Goal: Check status: Check status

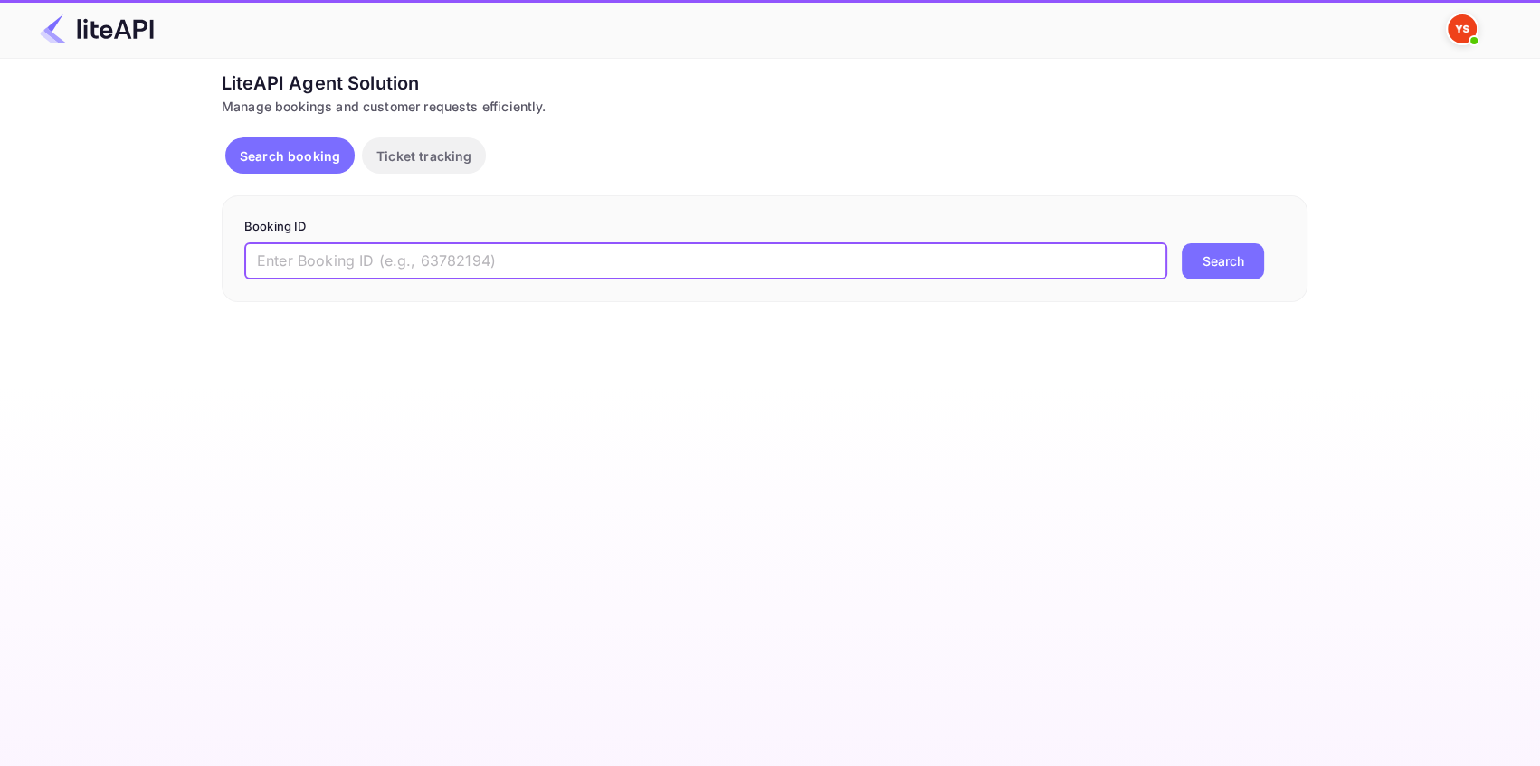
click at [309, 259] on input "text" at bounding box center [705, 261] width 923 height 36
paste input "7529590"
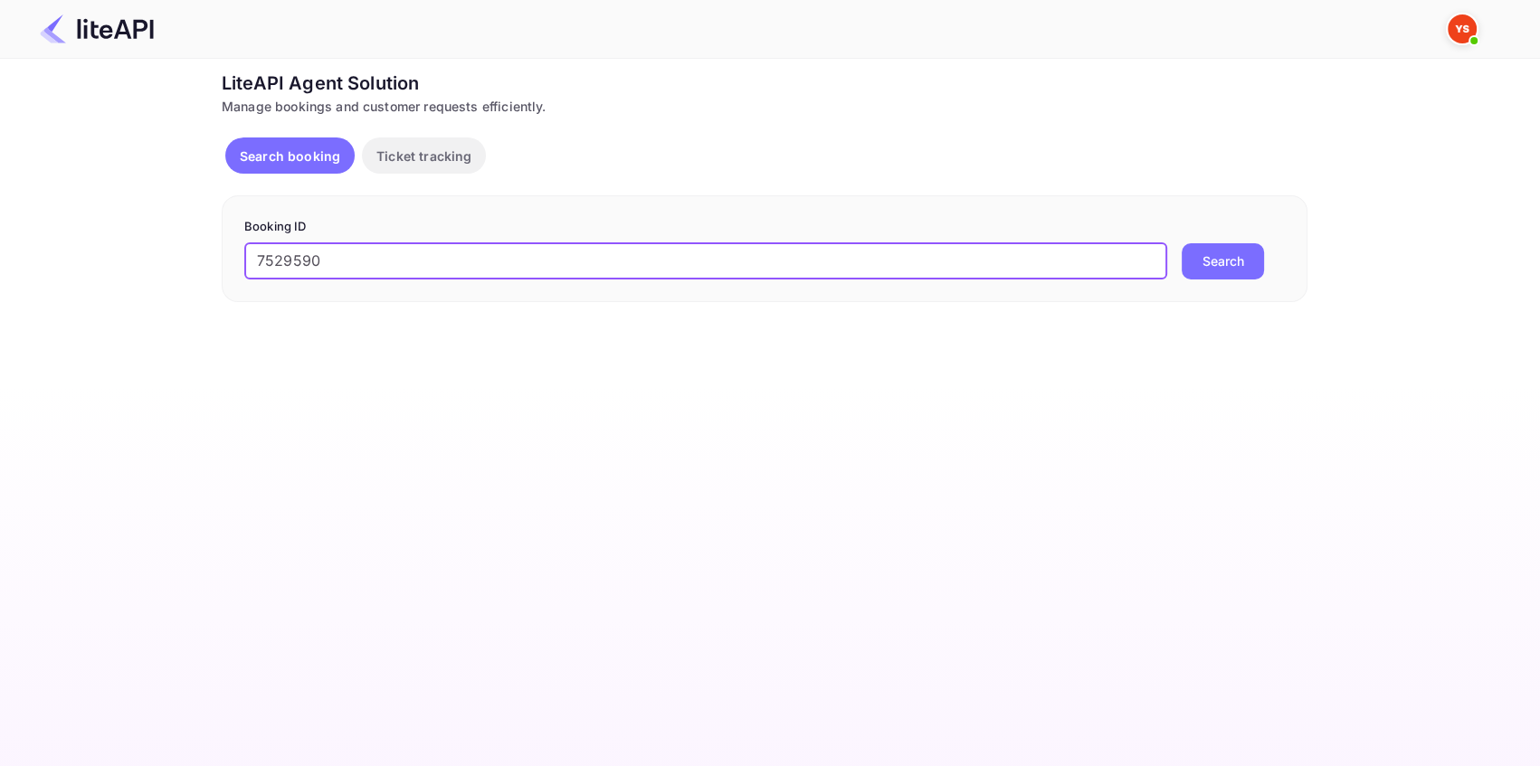
type input "7529590"
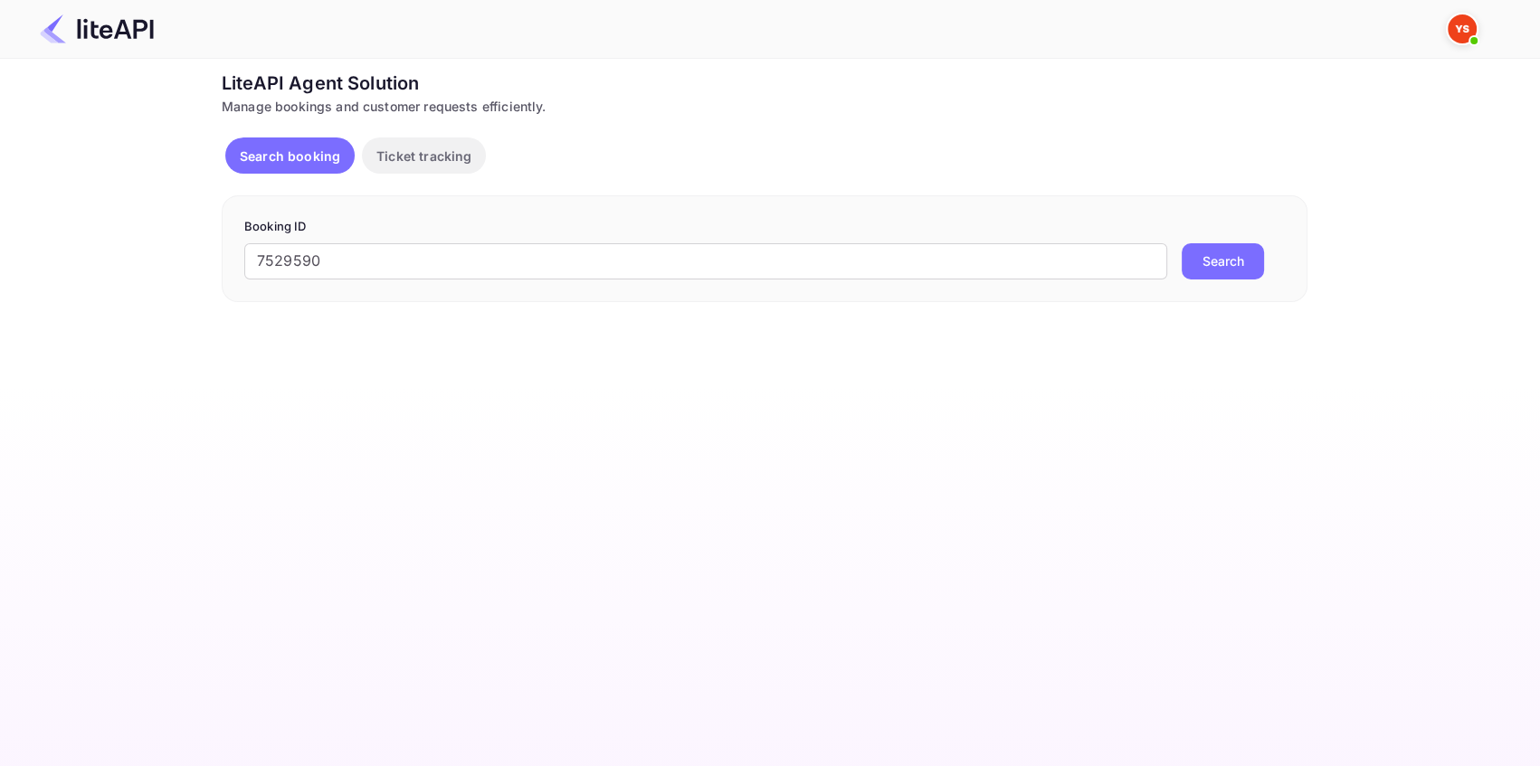
click at [1210, 262] on button "Search" at bounding box center [1222, 261] width 82 height 36
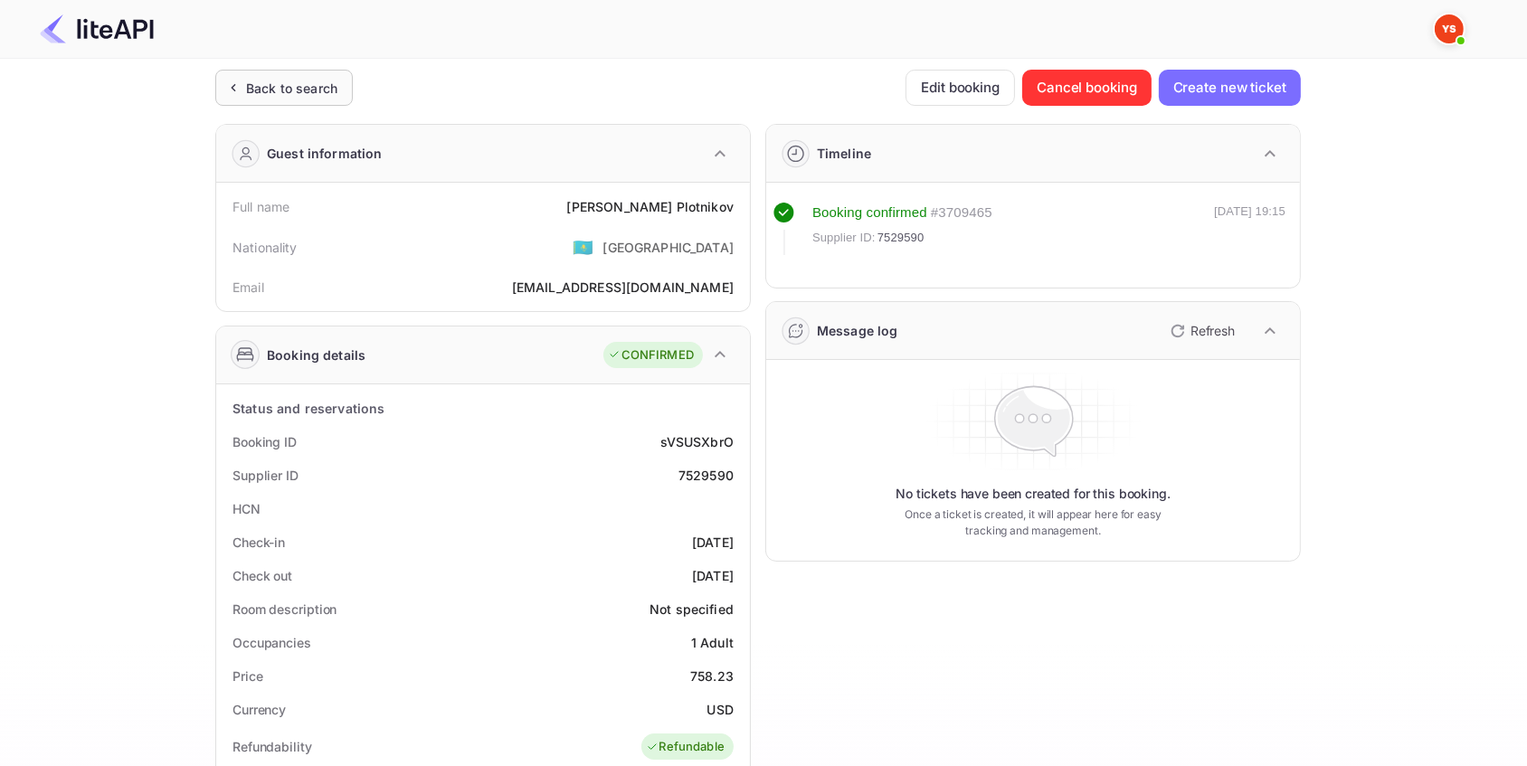
click at [351, 83] on div "Back to search" at bounding box center [284, 88] width 138 height 36
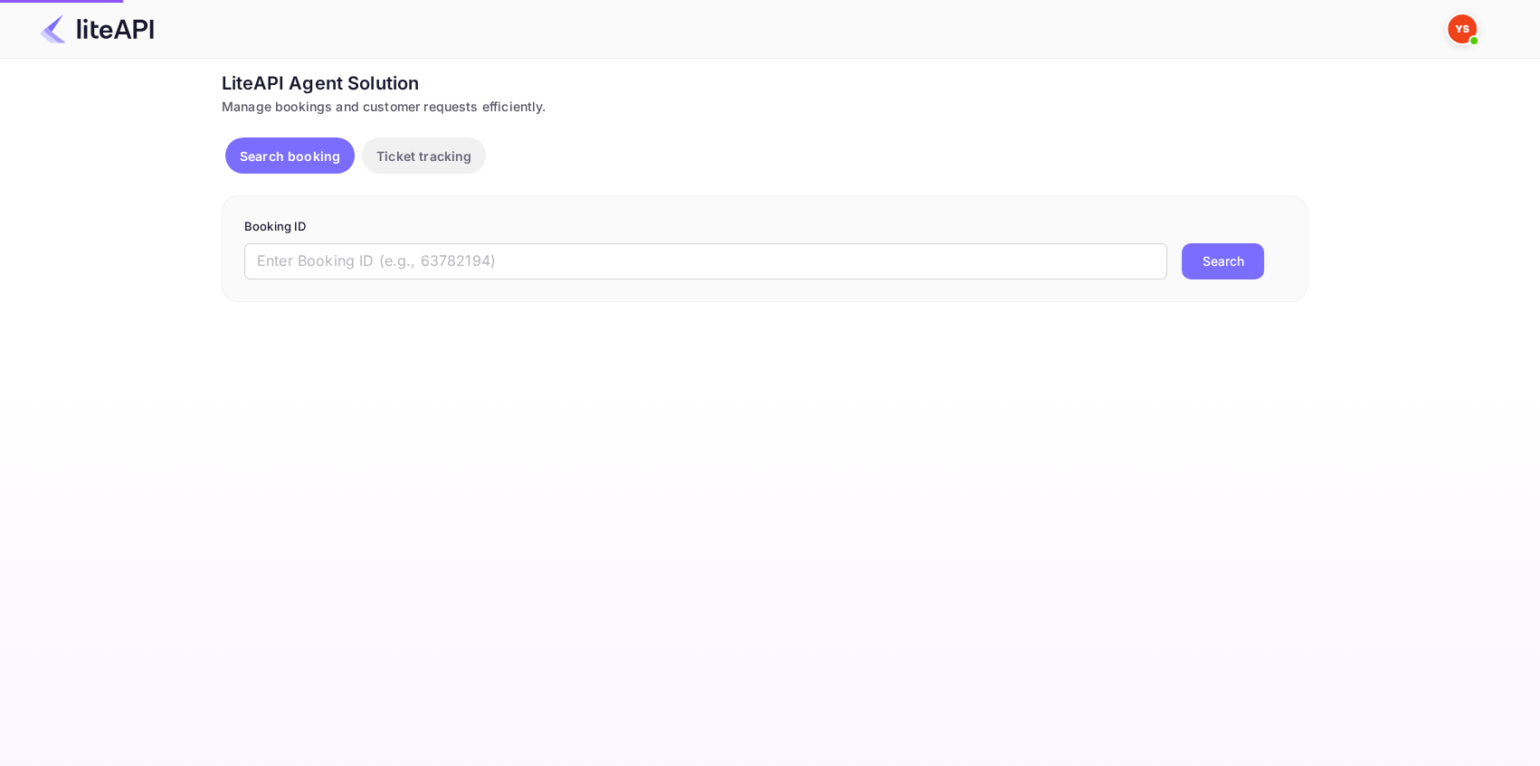
click at [327, 84] on div "LiteAPI Agent Solution" at bounding box center [765, 83] width 1086 height 27
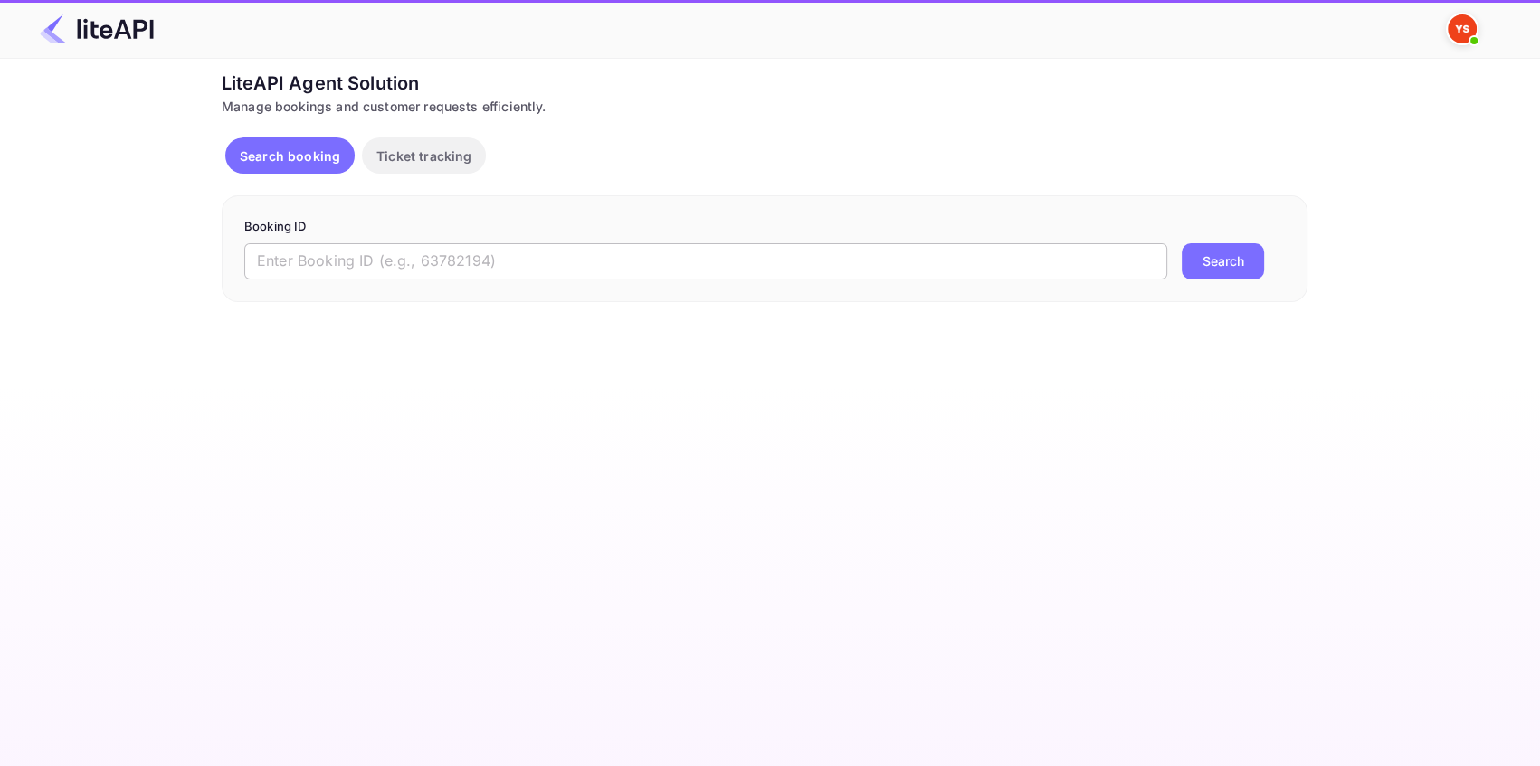
click at [396, 252] on input "text" at bounding box center [705, 261] width 923 height 36
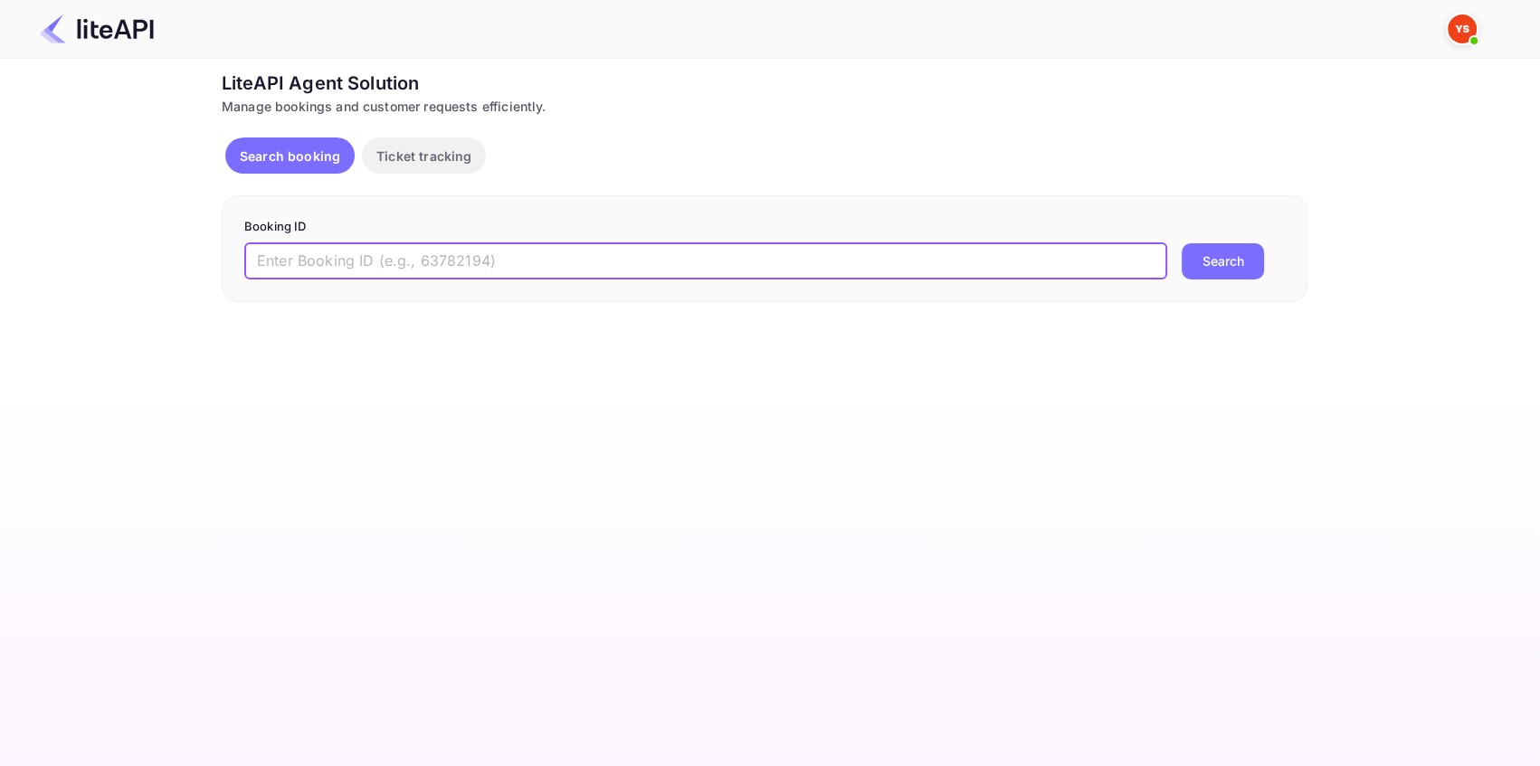
paste input "8904781"
type input "8904781"
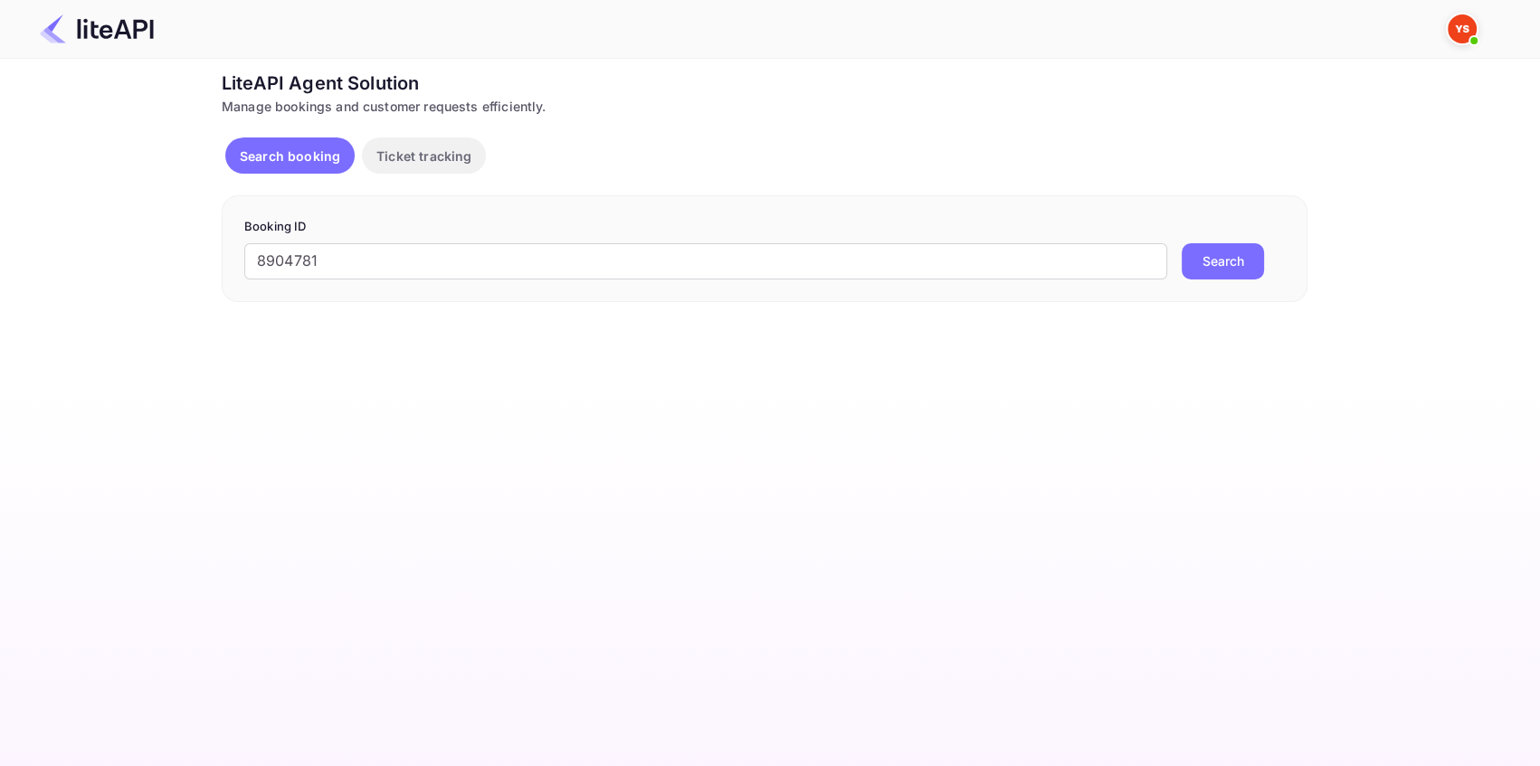
click at [1220, 251] on button "Search" at bounding box center [1222, 261] width 82 height 36
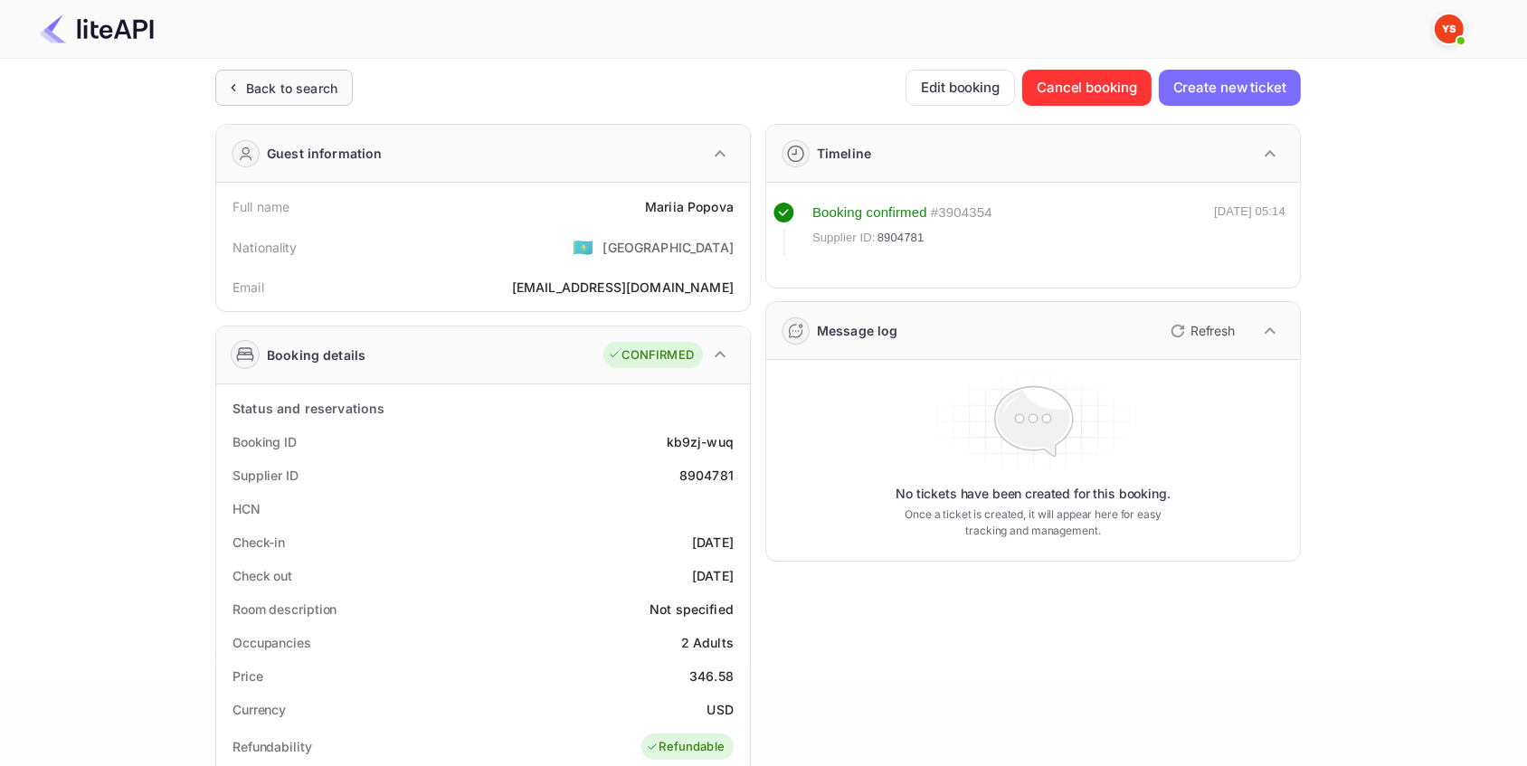
click at [314, 92] on div "Back to search" at bounding box center [291, 88] width 91 height 19
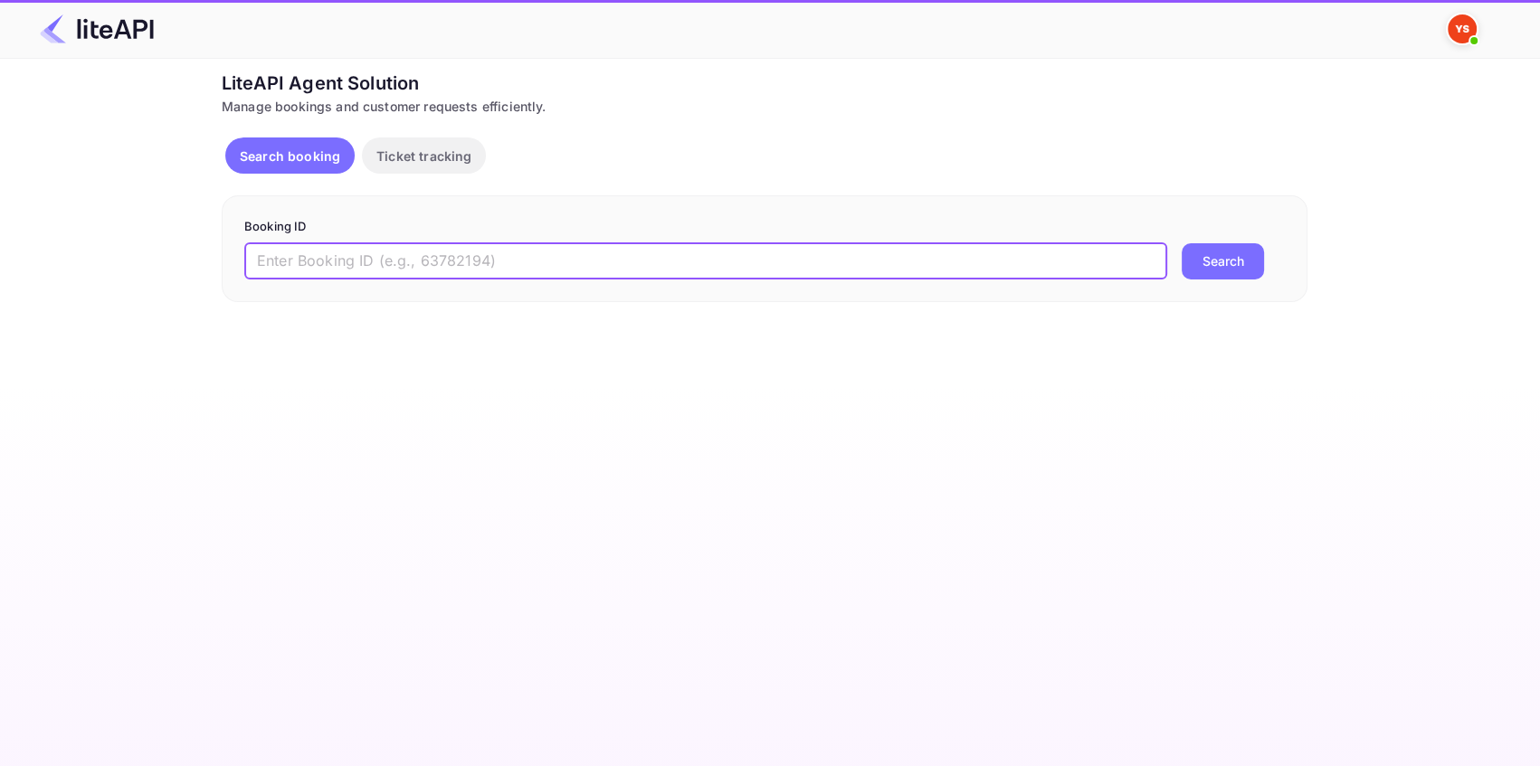
click at [326, 261] on input "text" at bounding box center [705, 261] width 923 height 36
paste input "8536496"
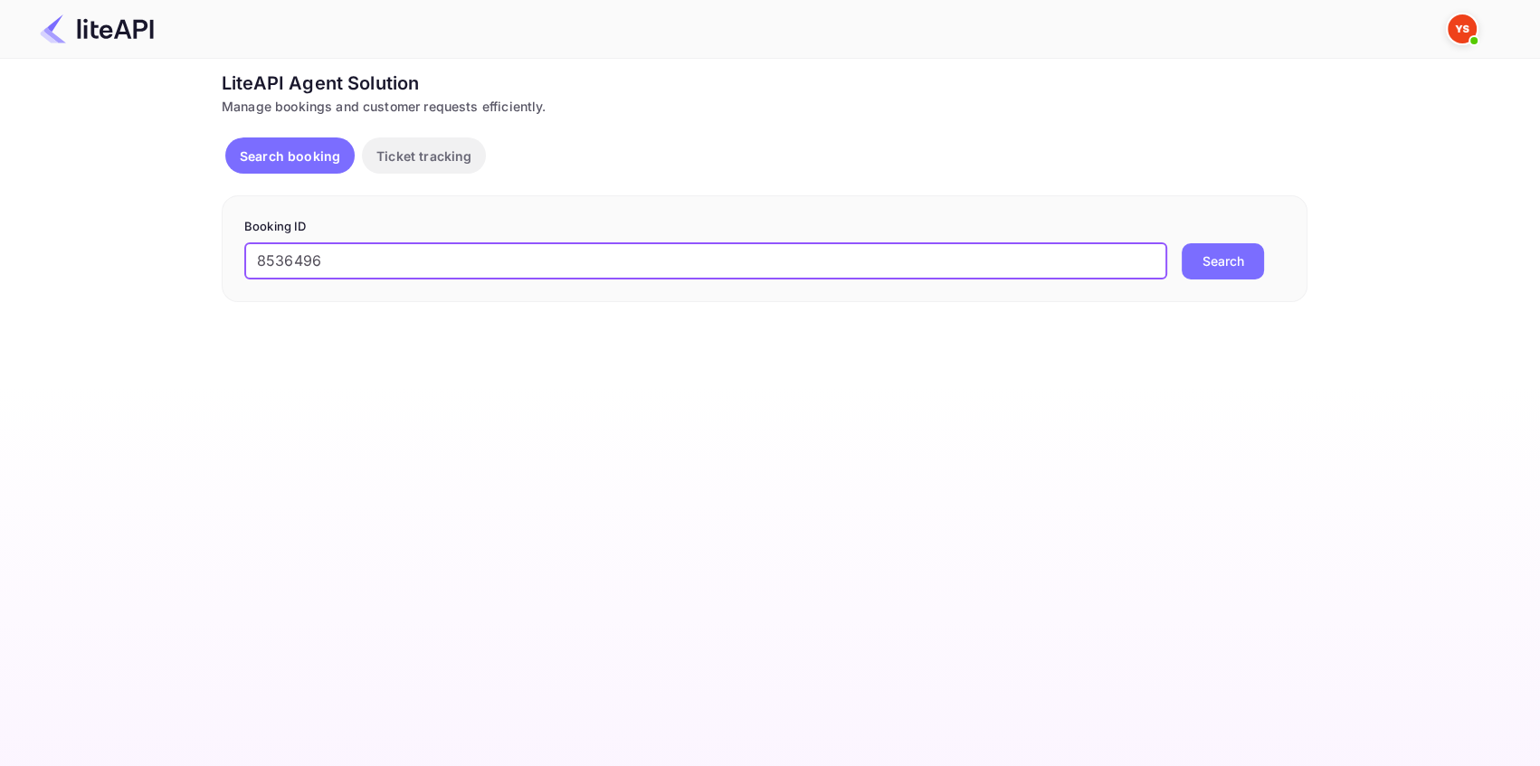
type input "8536496"
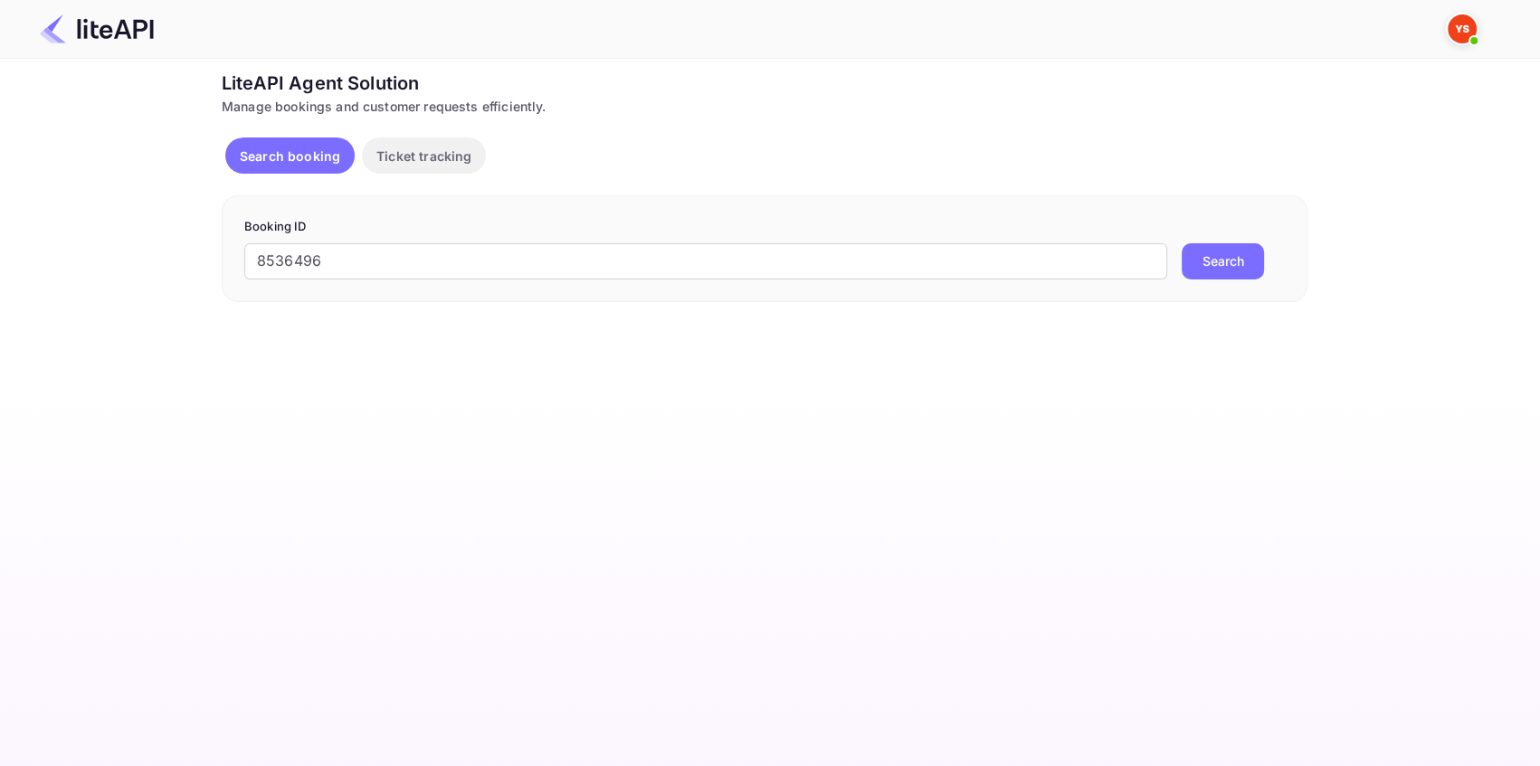
click at [1197, 258] on button "Search" at bounding box center [1222, 261] width 82 height 36
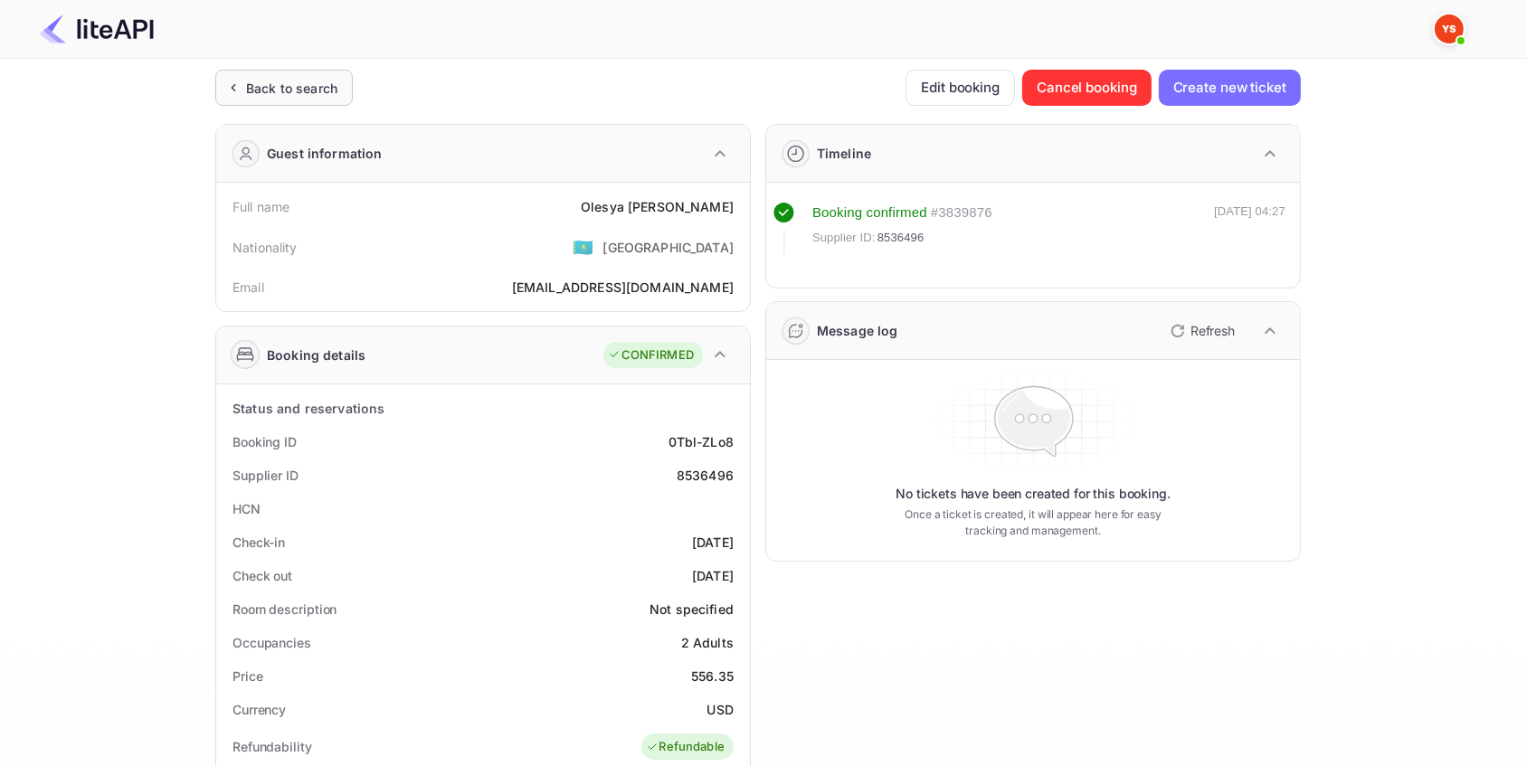
click at [306, 84] on div "Back to search" at bounding box center [291, 88] width 91 height 19
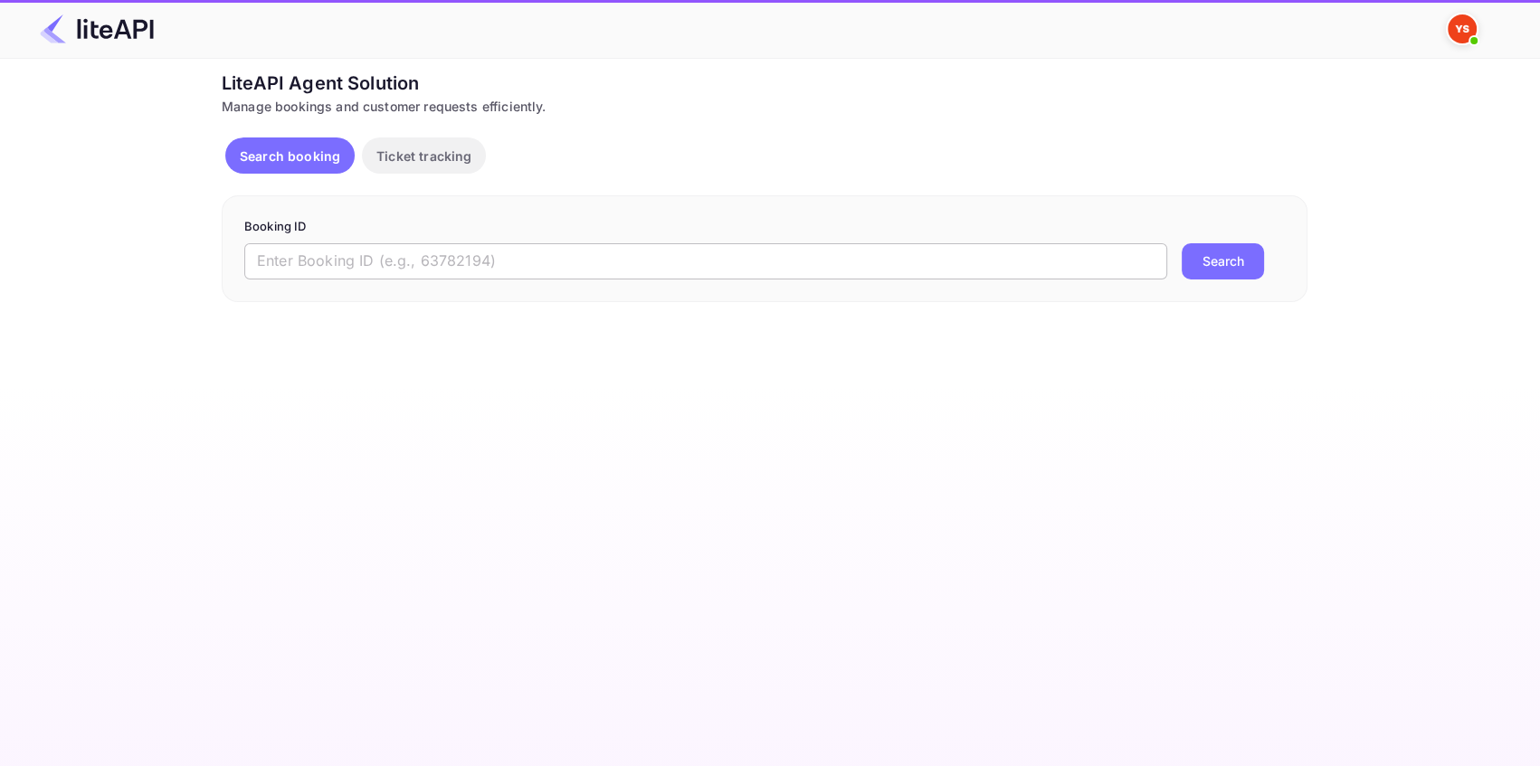
click at [296, 252] on input "text" at bounding box center [705, 261] width 923 height 36
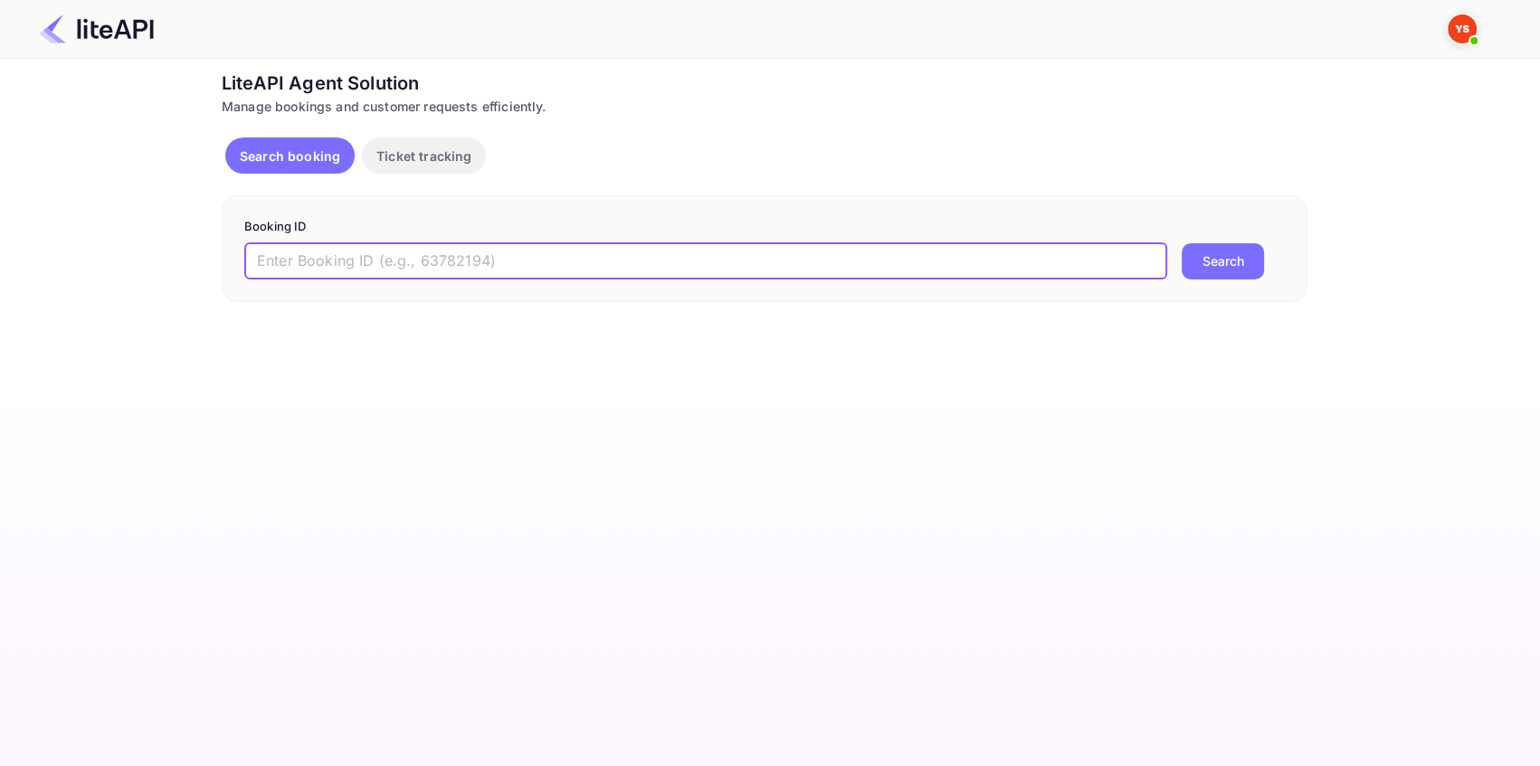
paste input "8338987"
type input "8338987"
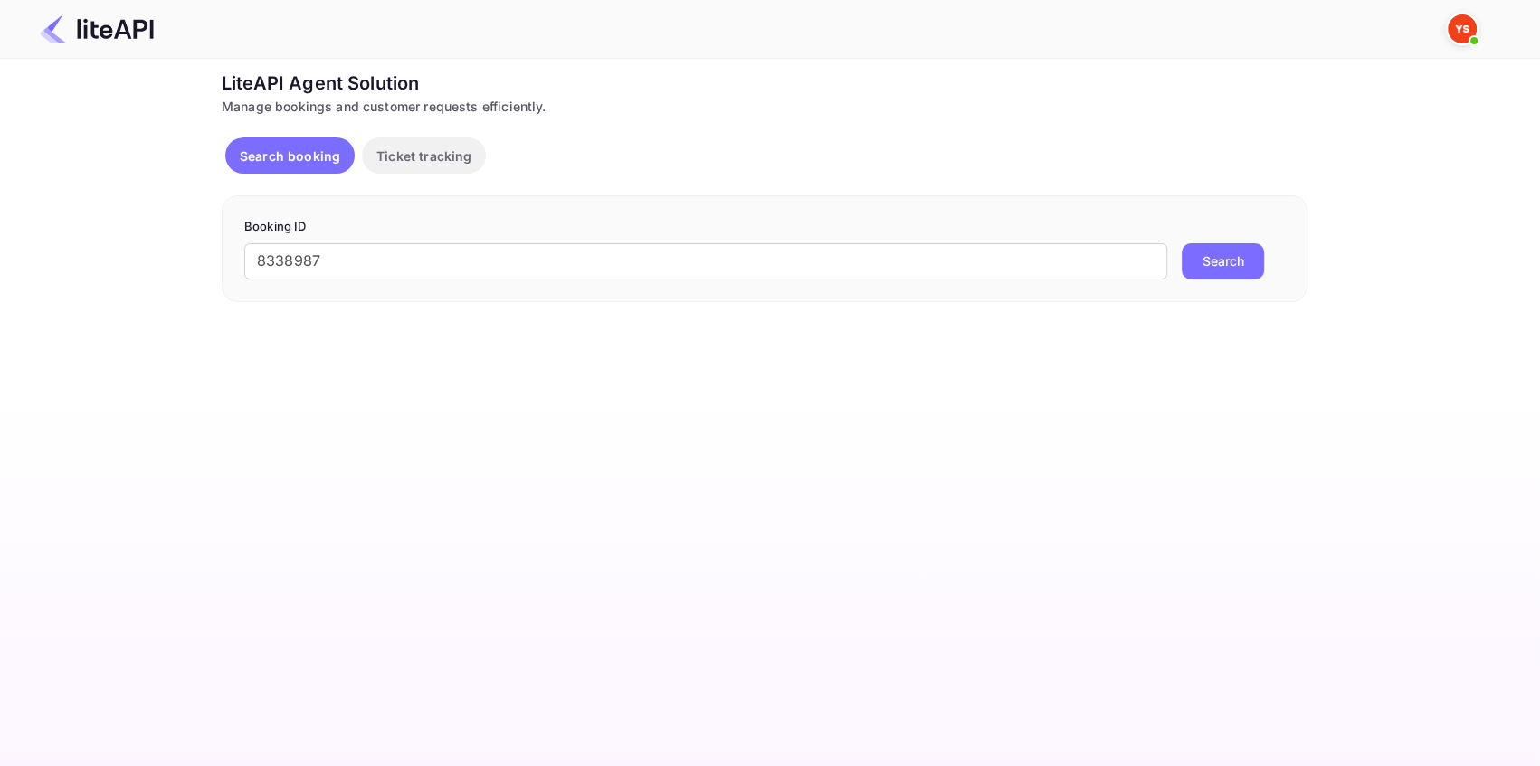
click at [1212, 256] on button "Search" at bounding box center [1222, 261] width 82 height 36
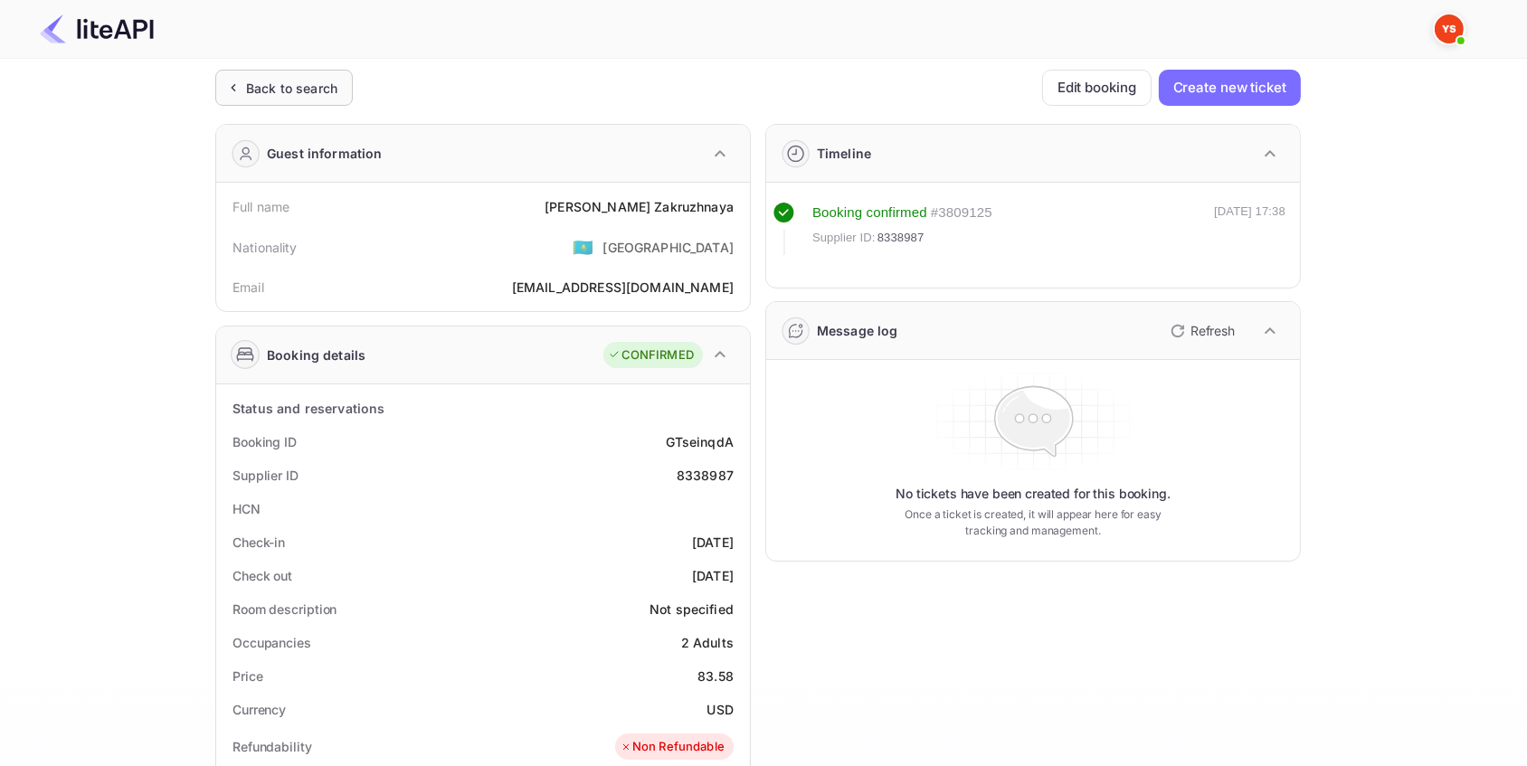
click at [298, 83] on div "Back to search" at bounding box center [291, 88] width 91 height 19
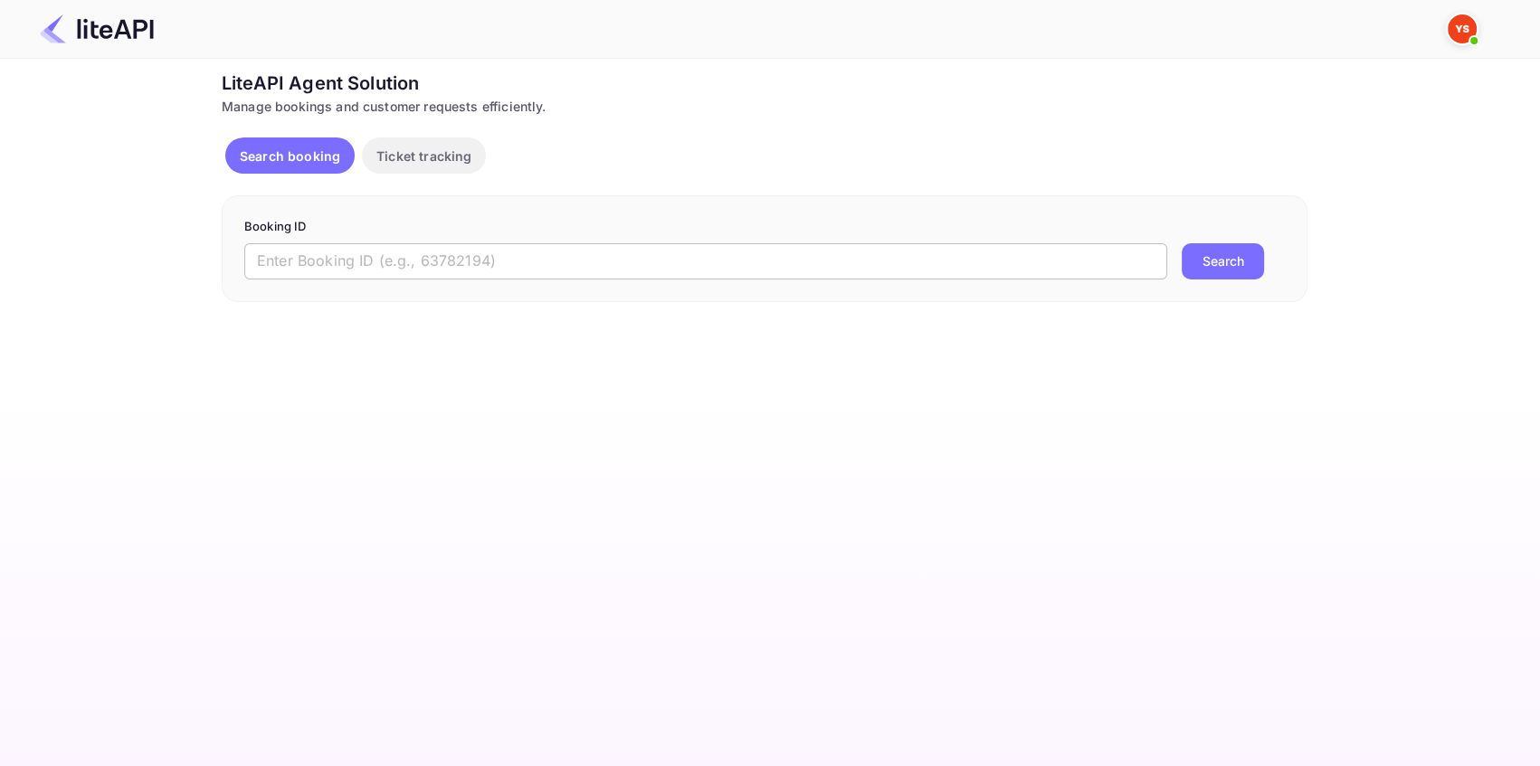
click at [333, 254] on input "text" at bounding box center [705, 261] width 923 height 36
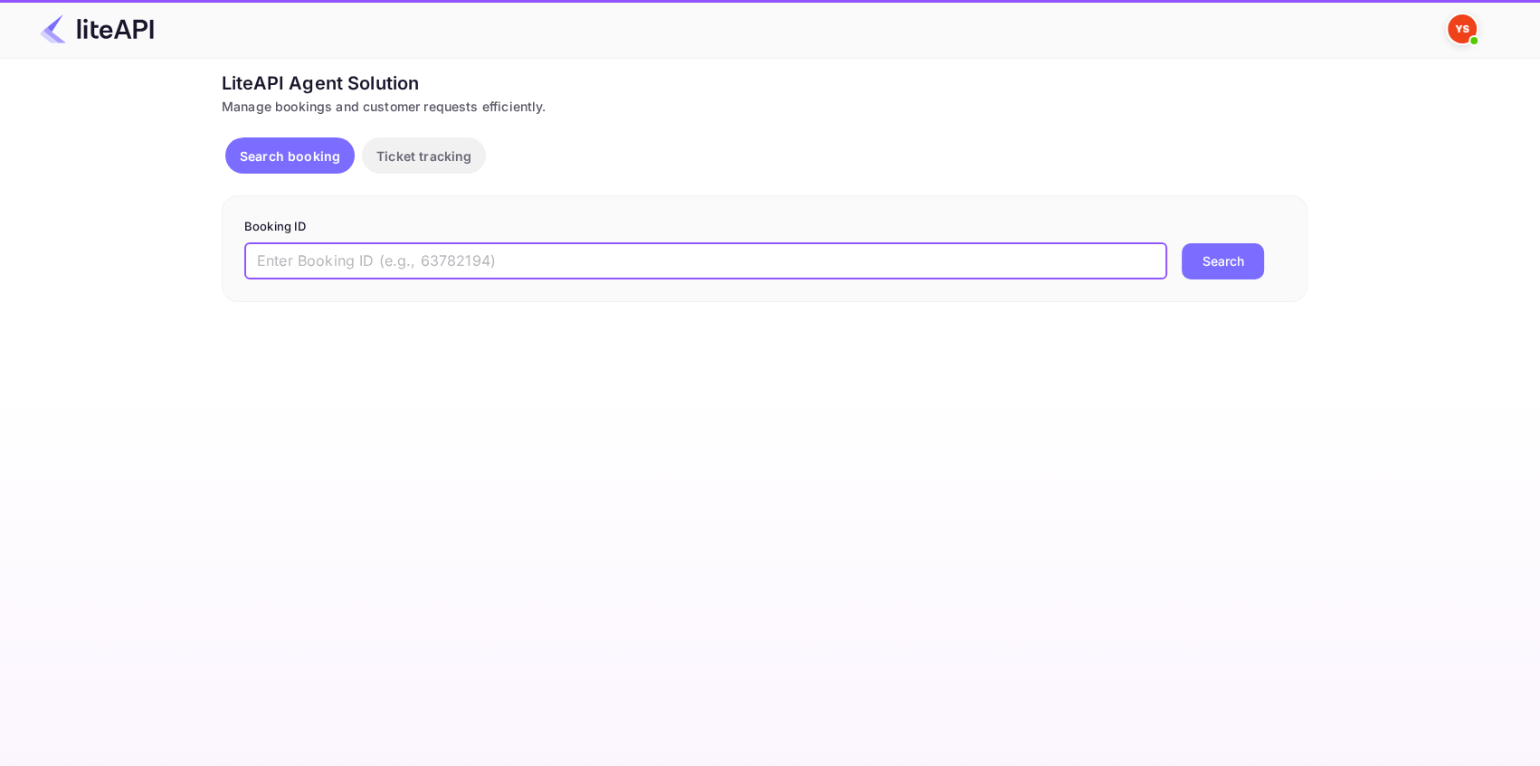
paste input "8956181"
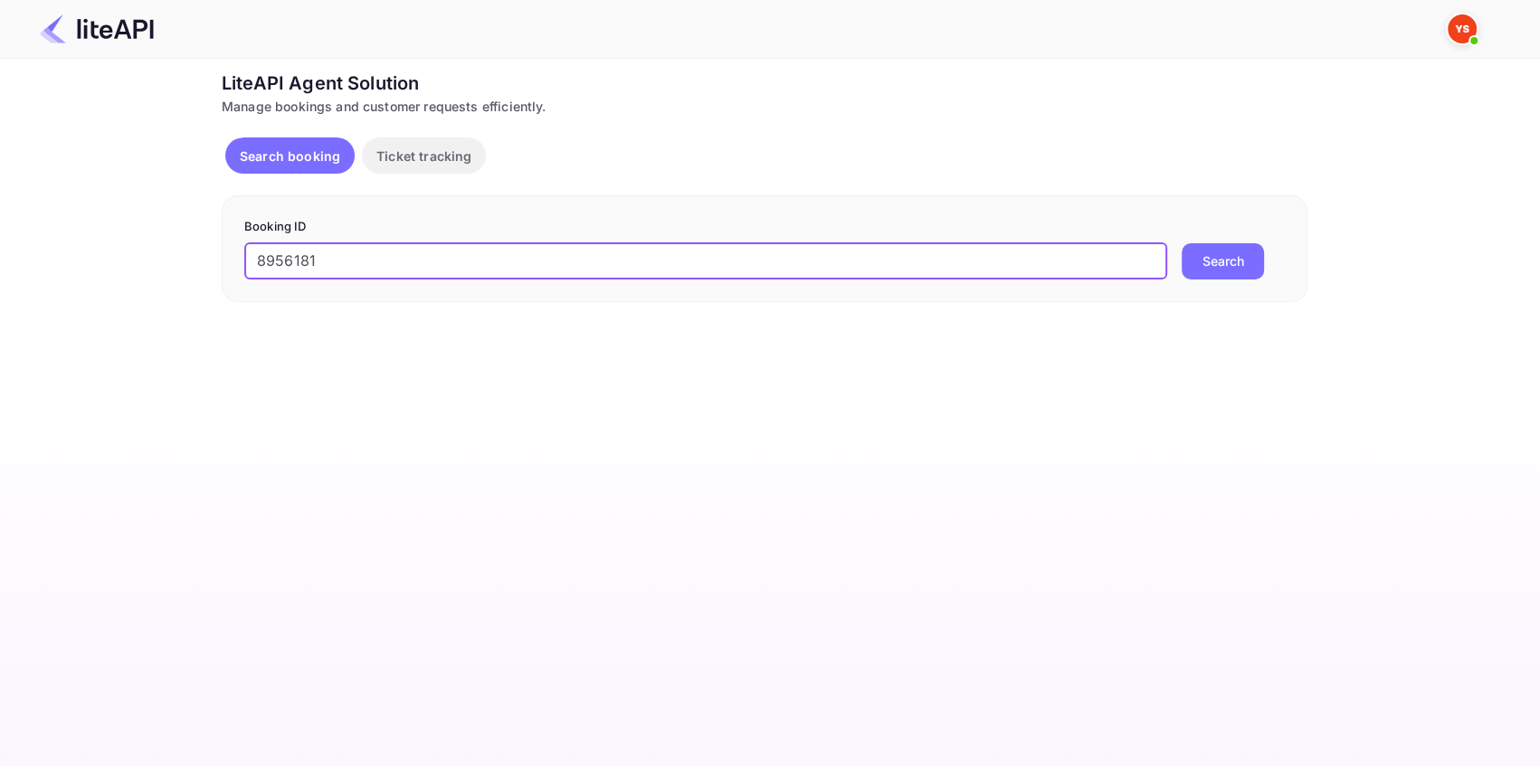
type input "8956181"
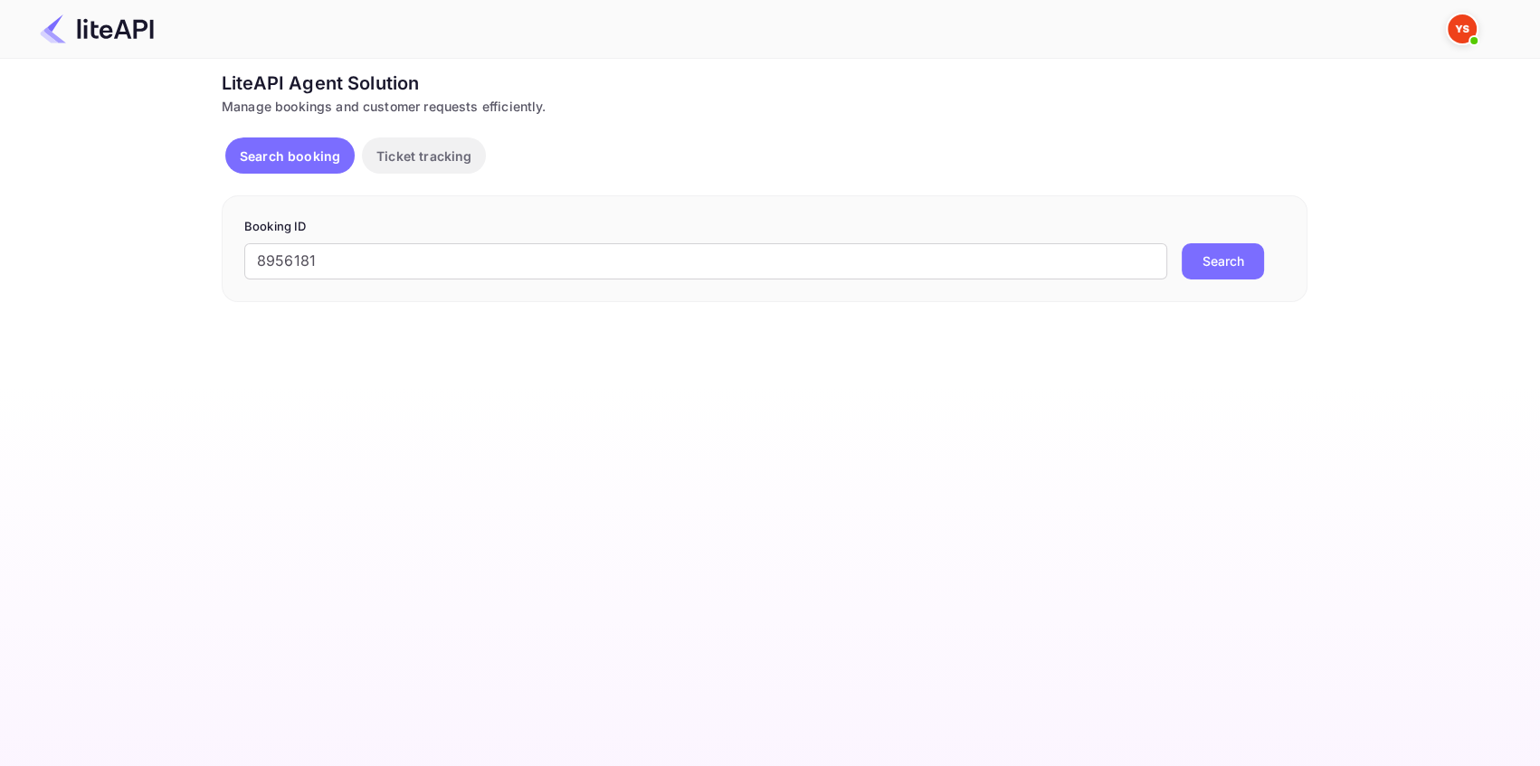
click at [1240, 262] on button "Search" at bounding box center [1222, 261] width 82 height 36
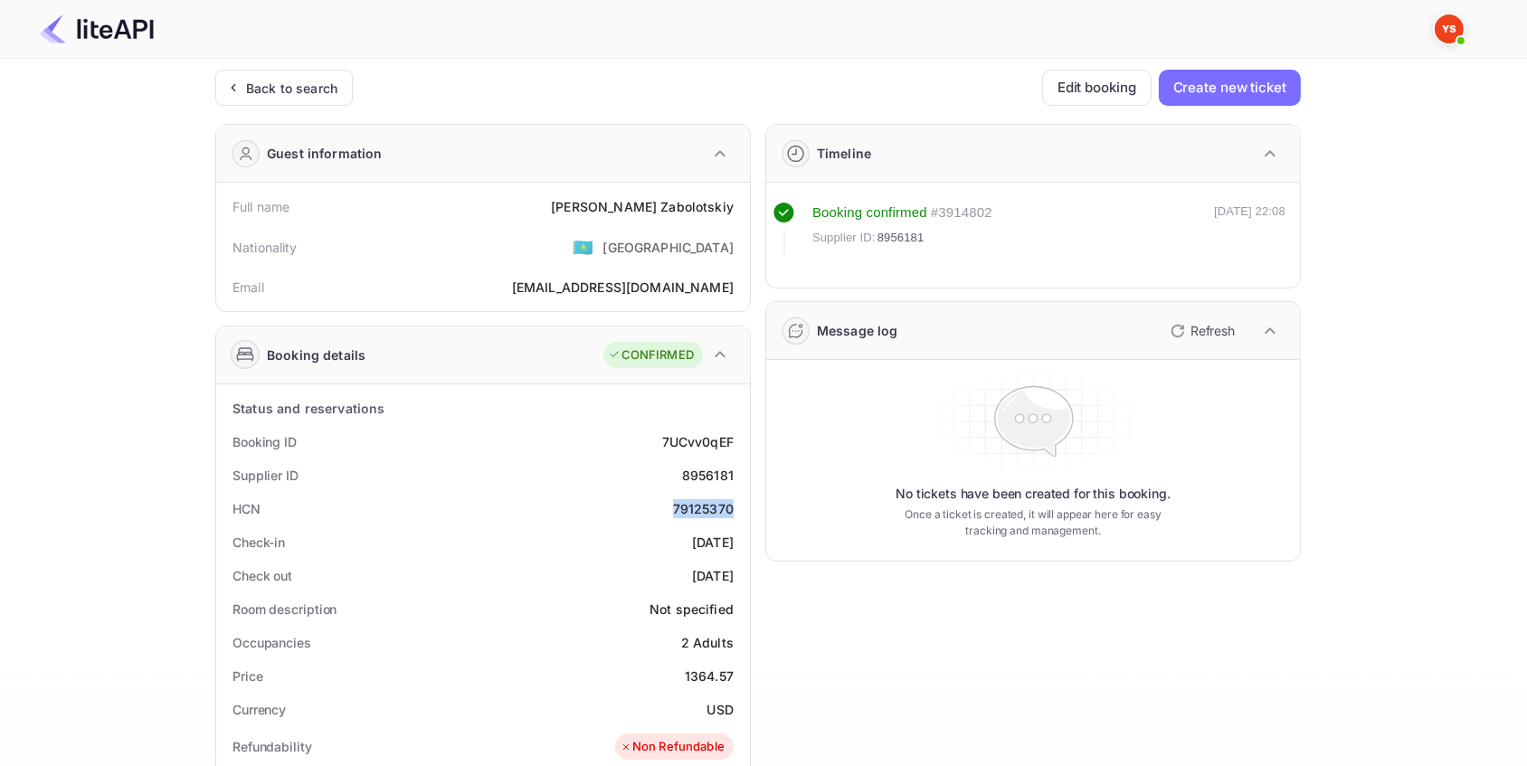
drag, startPoint x: 672, startPoint y: 504, endPoint x: 749, endPoint y: 504, distance: 76.9
drag, startPoint x: 660, startPoint y: 503, endPoint x: 672, endPoint y: 503, distance: 11.8
click at [661, 503] on div "HCN 79125370" at bounding box center [482, 508] width 519 height 33
click at [674, 504] on div "79125370" at bounding box center [703, 508] width 61 height 19
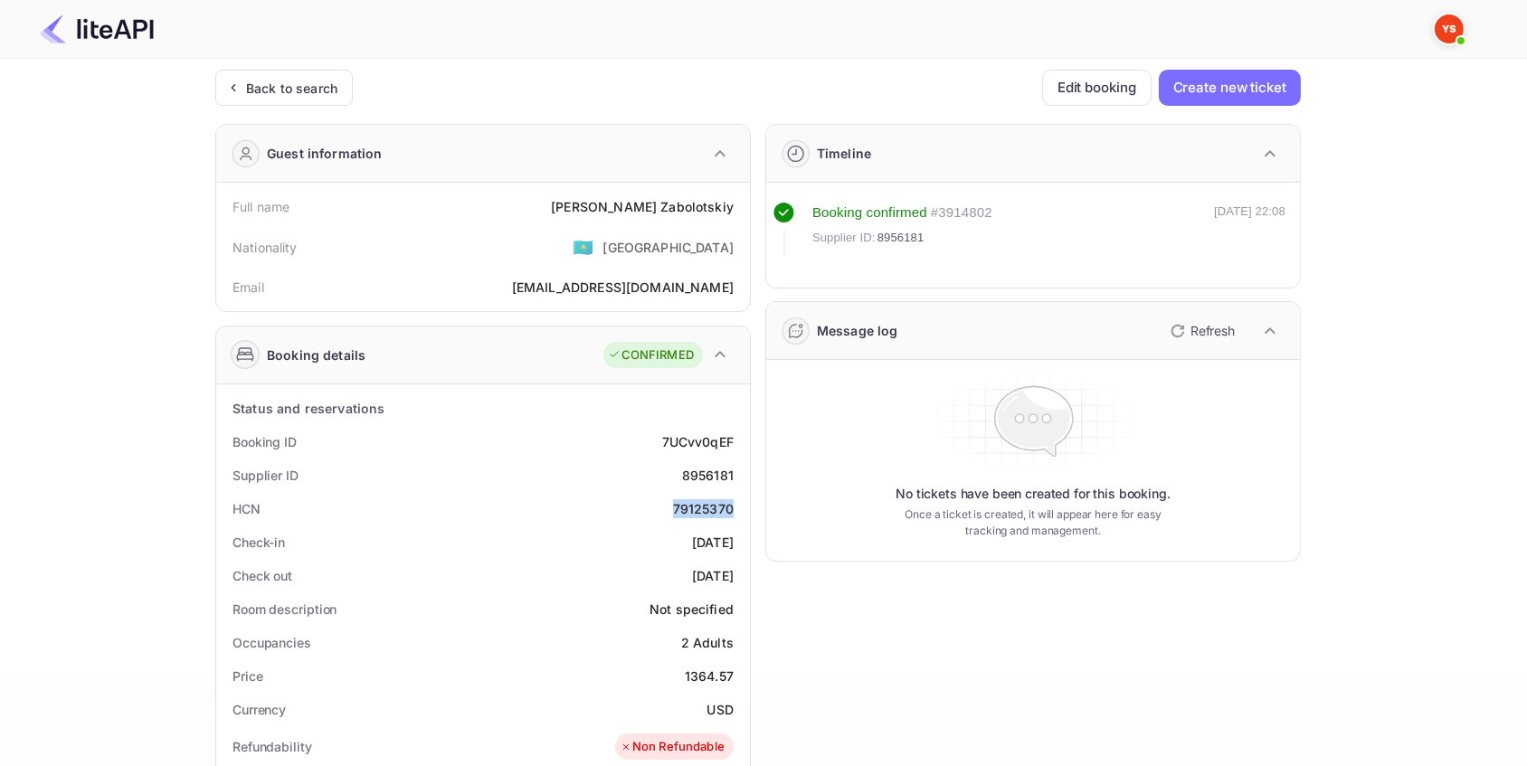
drag, startPoint x: 676, startPoint y: 504, endPoint x: 749, endPoint y: 504, distance: 73.3
